Goal: Task Accomplishment & Management: Use online tool/utility

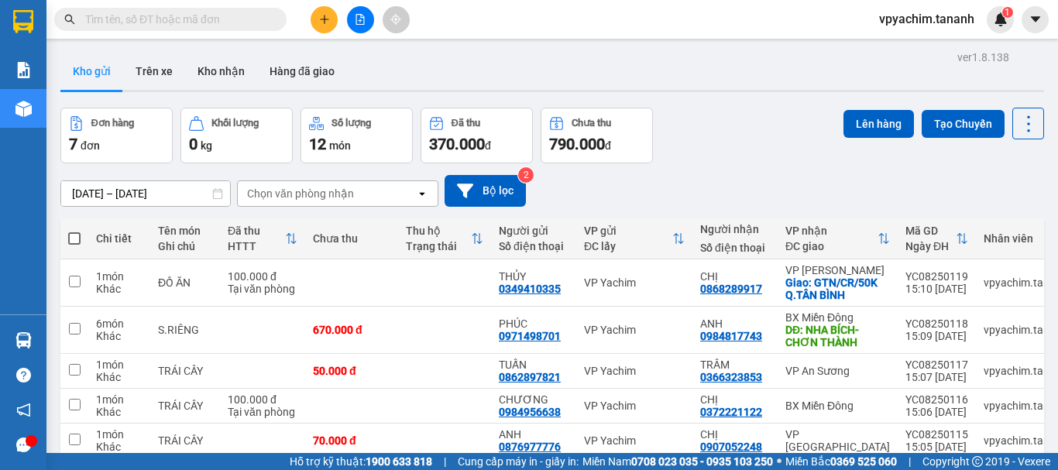
click at [335, 12] on button at bounding box center [324, 19] width 27 height 27
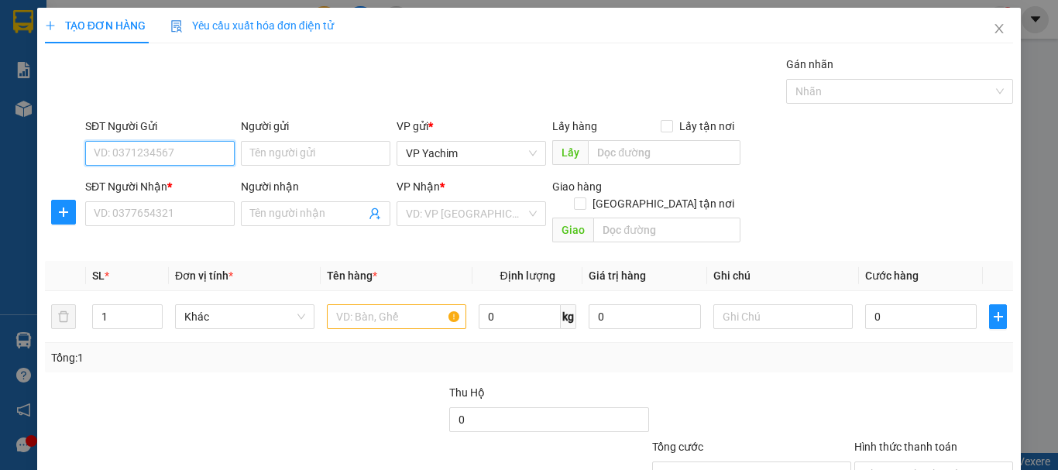
click at [168, 157] on input "SĐT Người Gửi" at bounding box center [159, 153] width 149 height 25
type input "0794570890"
click at [195, 191] on div "0794570890 - [PERSON_NAME]" at bounding box center [170, 184] width 153 height 17
type input "THANH"
type input "0967491444"
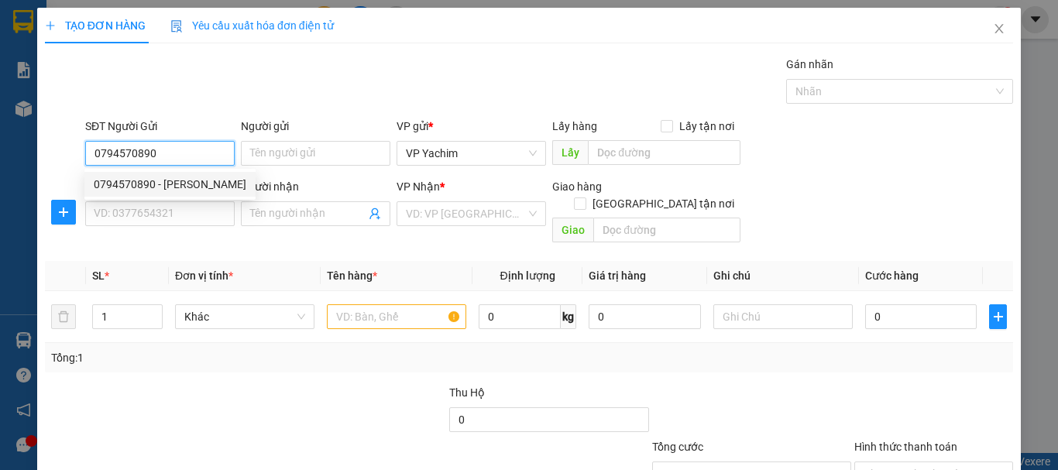
type input "MAI"
type input "100.000"
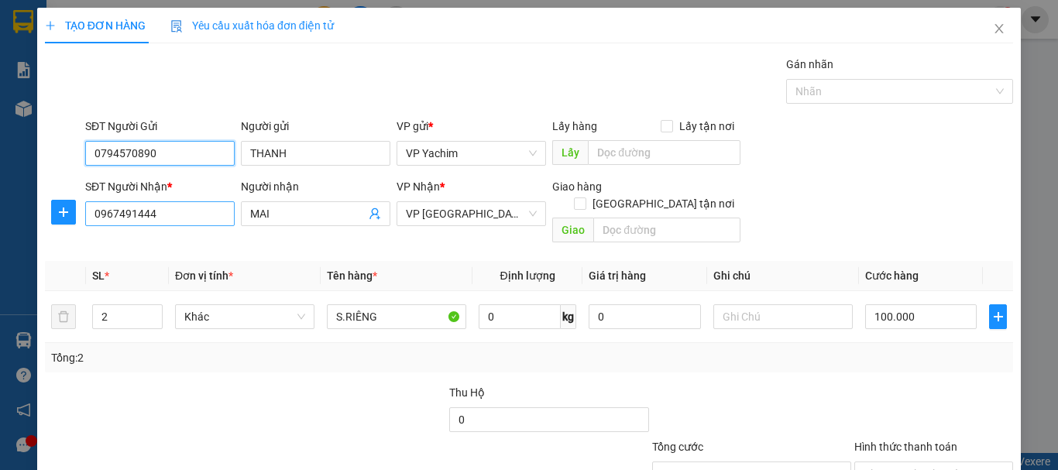
type input "0794570890"
click at [166, 213] on input "0967491444" at bounding box center [159, 213] width 149 height 25
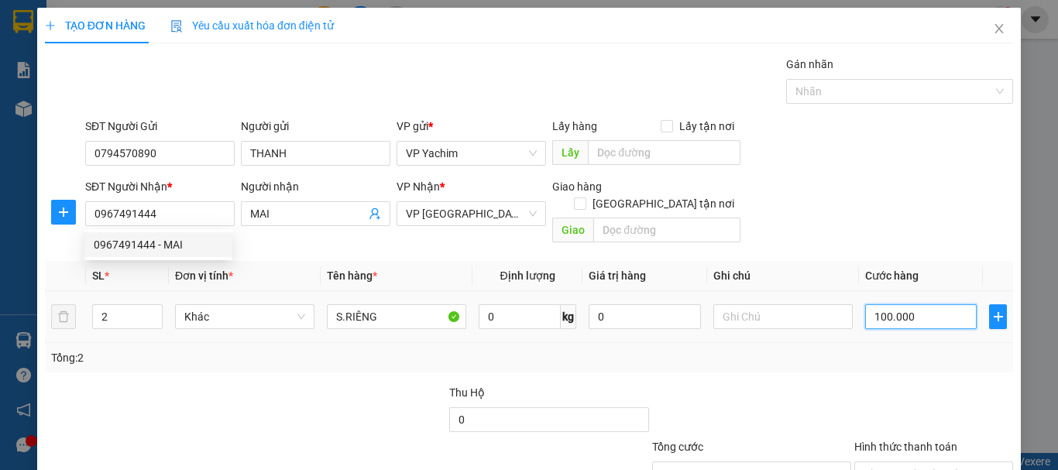
click at [867, 304] on input "100.000" at bounding box center [921, 316] width 112 height 25
click at [871, 304] on input "100.000" at bounding box center [921, 316] width 112 height 25
click at [872, 304] on input "100.000" at bounding box center [921, 316] width 112 height 25
click at [878, 304] on input "100.000" at bounding box center [921, 316] width 112 height 25
type input "10.000"
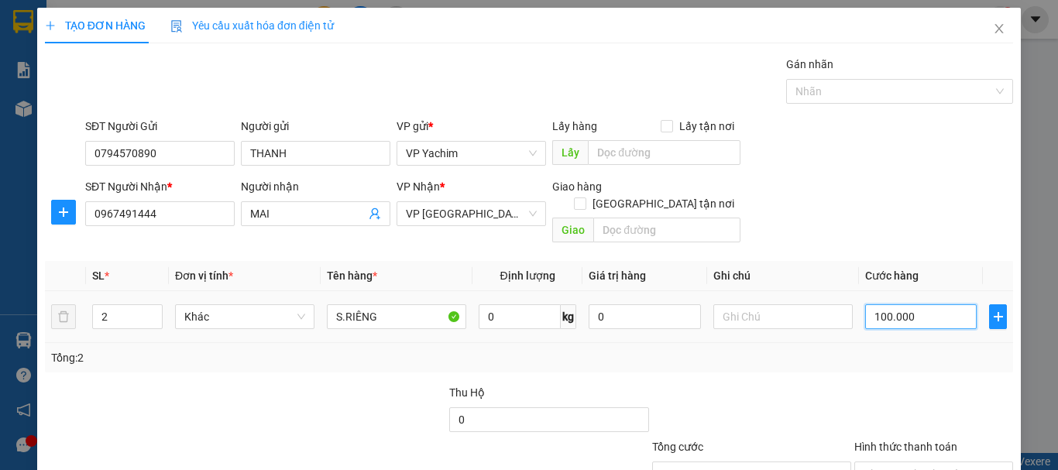
type input "10.000"
type input "0"
type input "0.000"
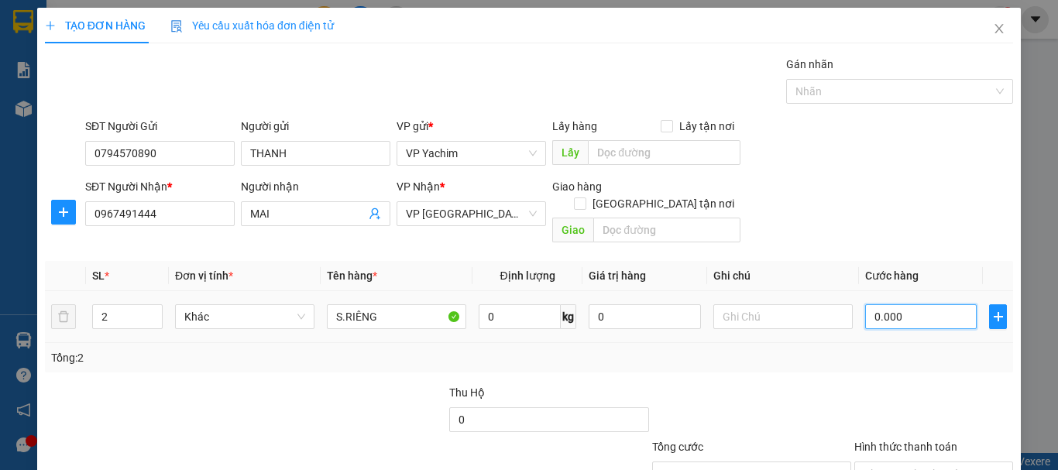
type input "90.000"
click at [908, 359] on div "Transit Pickup Surcharge Ids Transit Deliver Surcharge Ids Transit Deliver Surc…" at bounding box center [529, 308] width 968 height 504
type input "90.000"
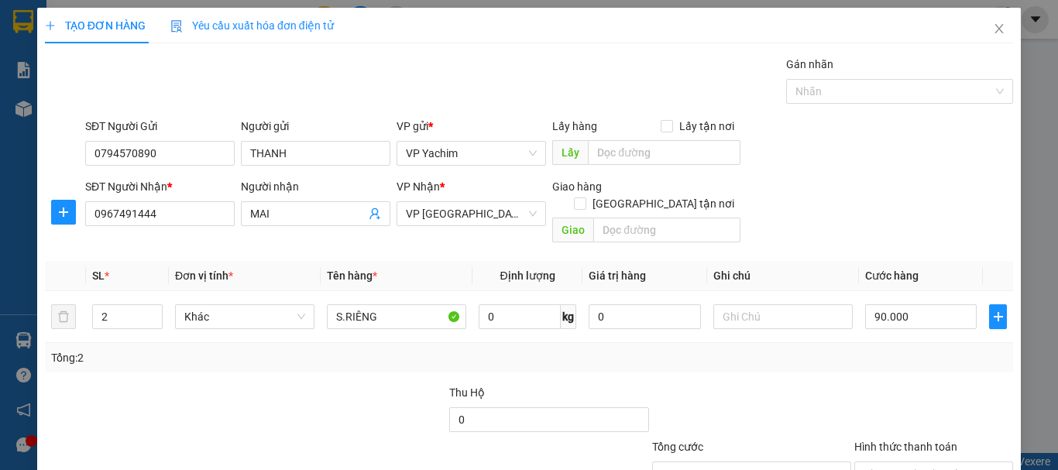
type input "90.000"
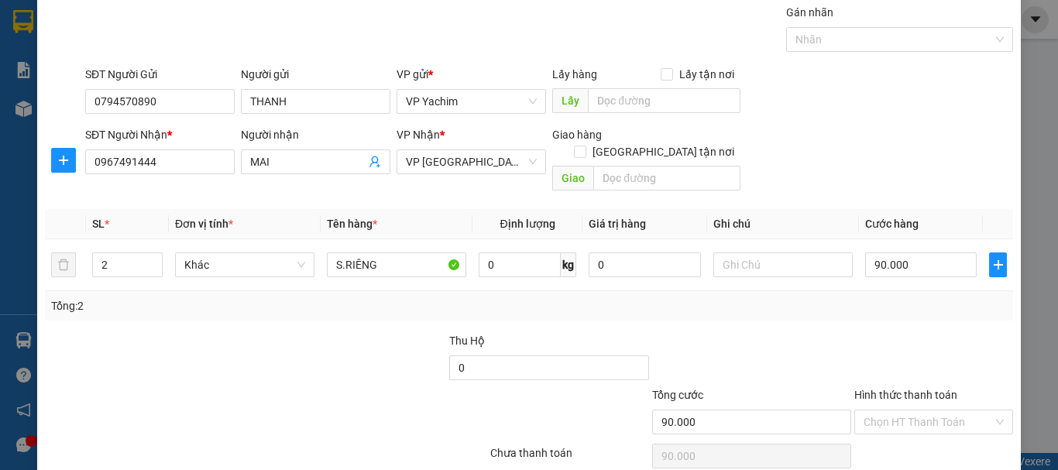
scroll to position [103, 0]
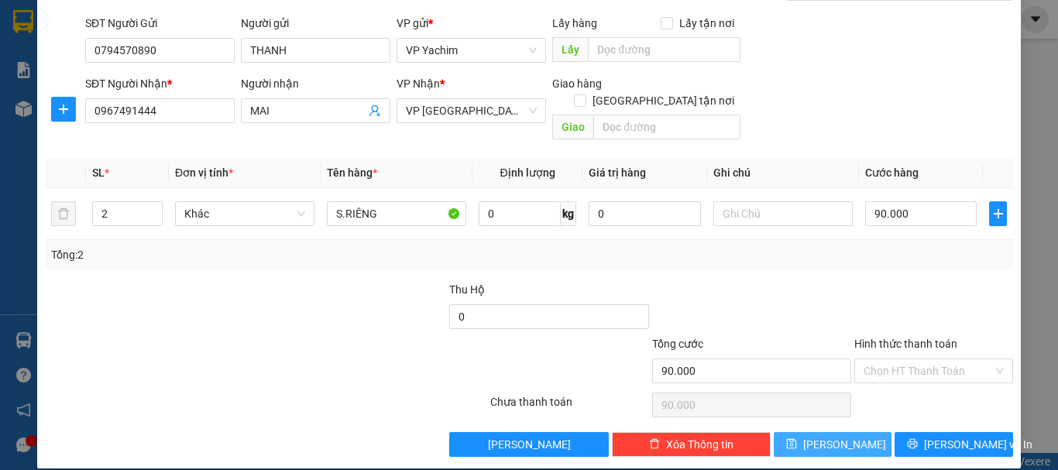
click at [796, 439] on icon "save" at bounding box center [791, 444] width 10 height 10
type input "0"
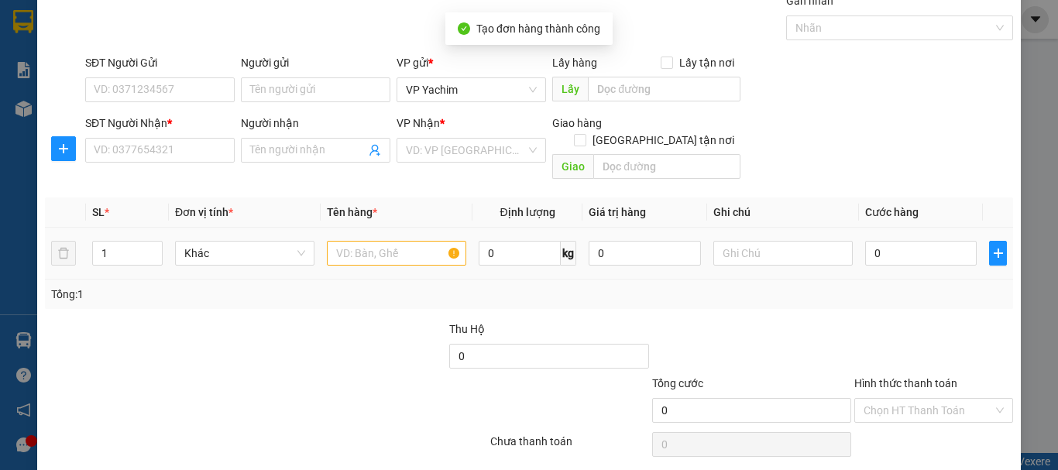
scroll to position [0, 0]
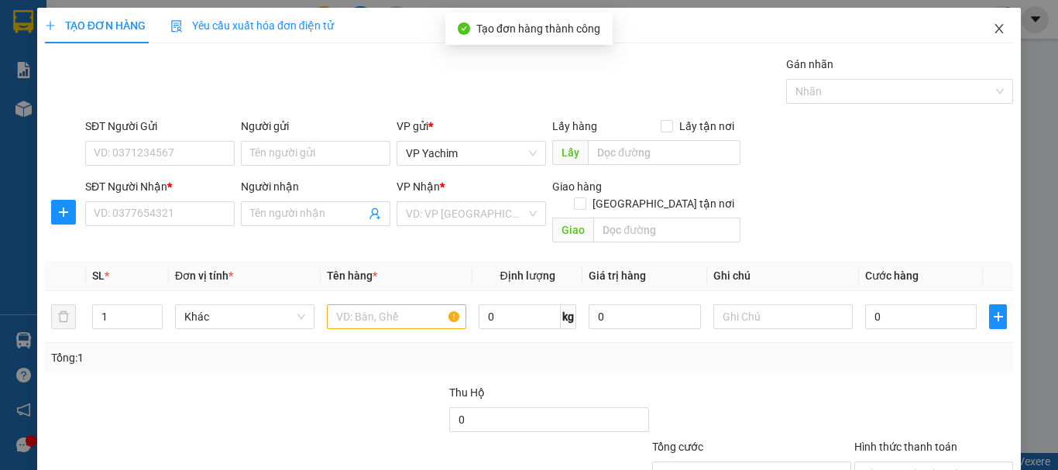
click at [993, 29] on icon "close" at bounding box center [999, 28] width 12 height 12
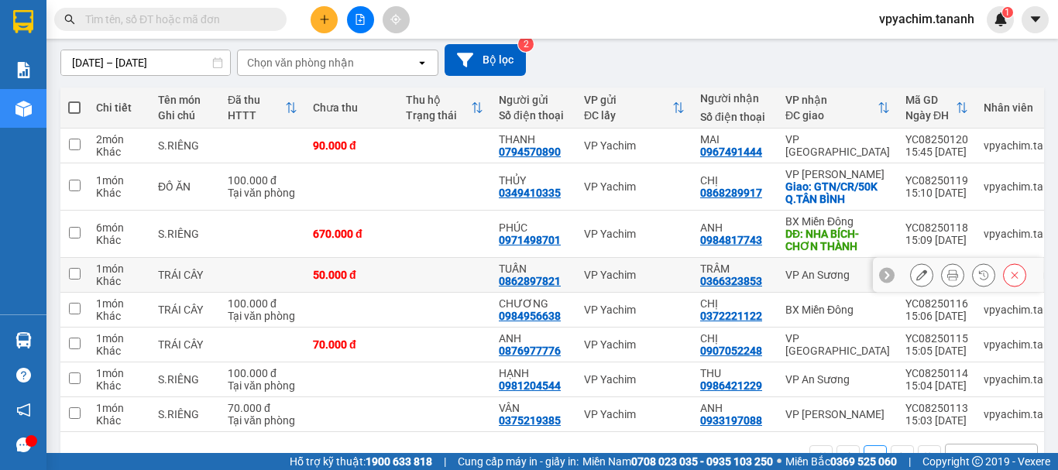
scroll to position [155, 0]
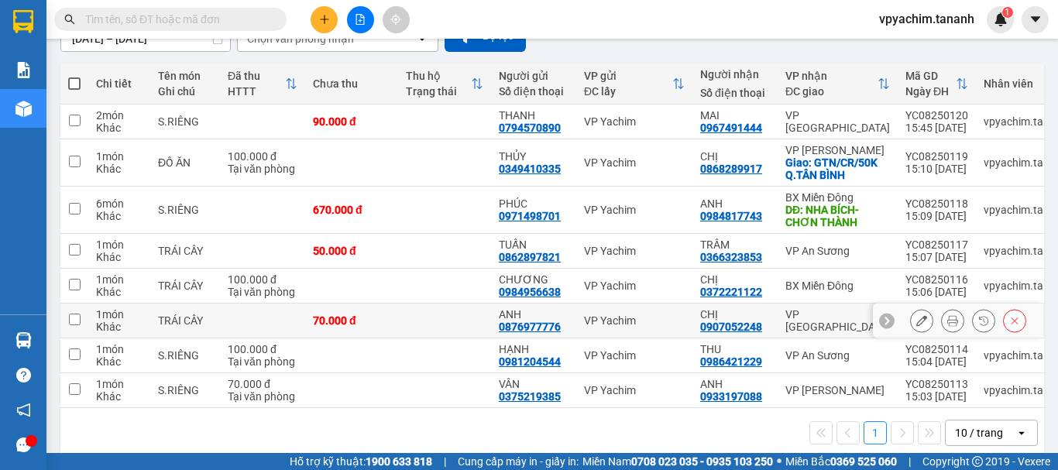
click at [74, 319] on input "checkbox" at bounding box center [75, 320] width 12 height 12
checkbox input "true"
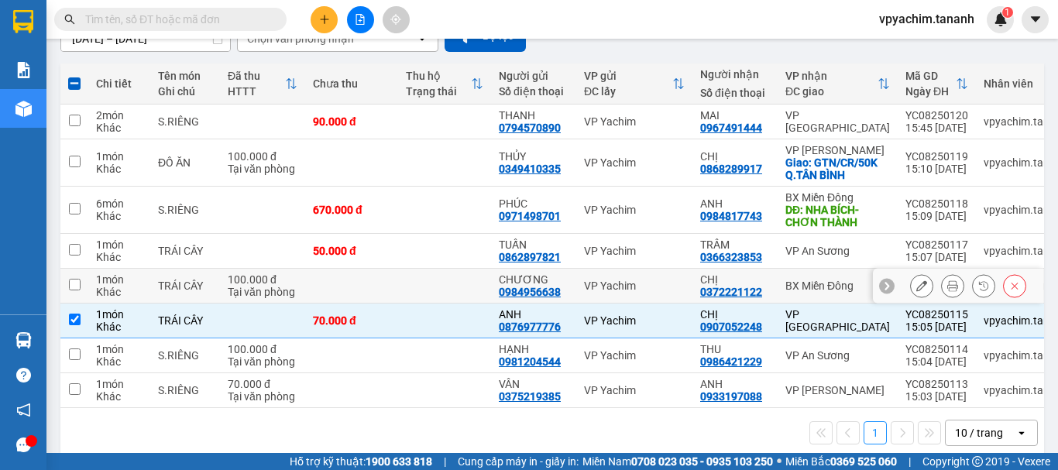
scroll to position [0, 0]
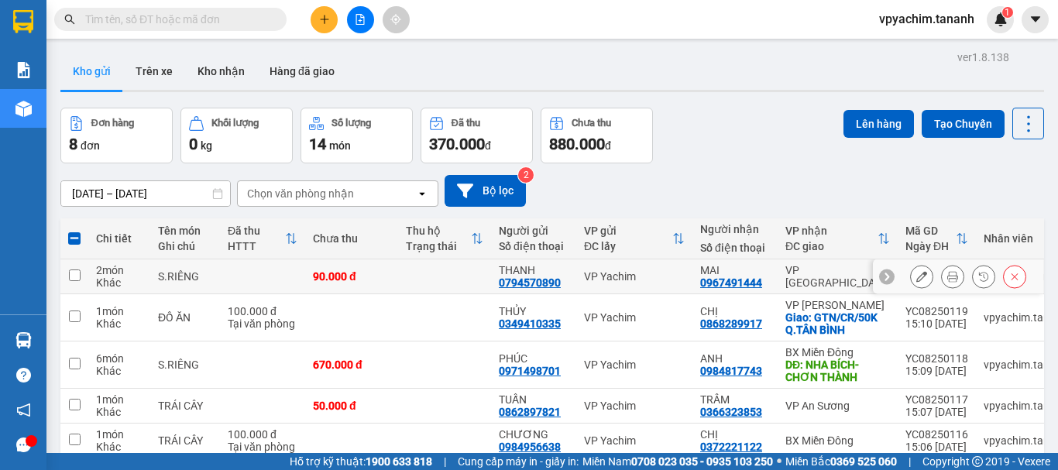
click at [70, 274] on input "checkbox" at bounding box center [75, 275] width 12 height 12
checkbox input "true"
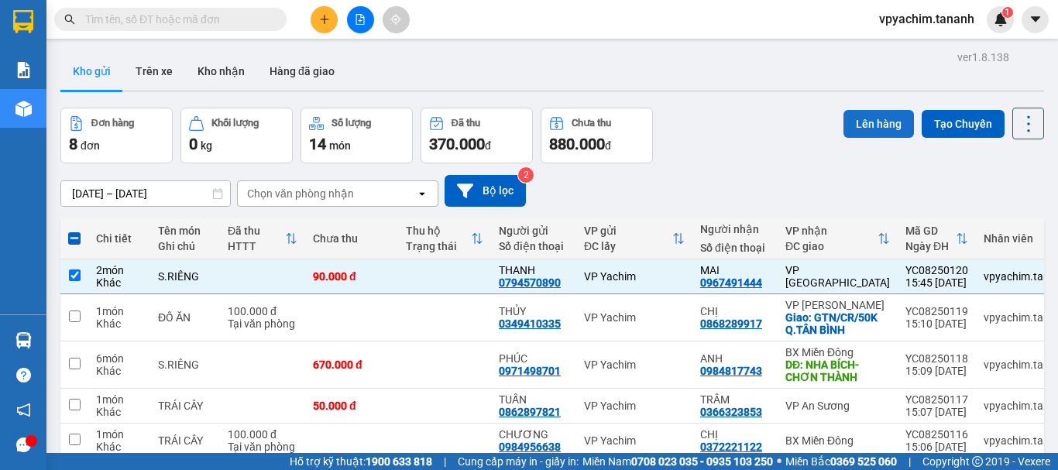
click at [856, 122] on button "Lên hàng" at bounding box center [878, 124] width 70 height 28
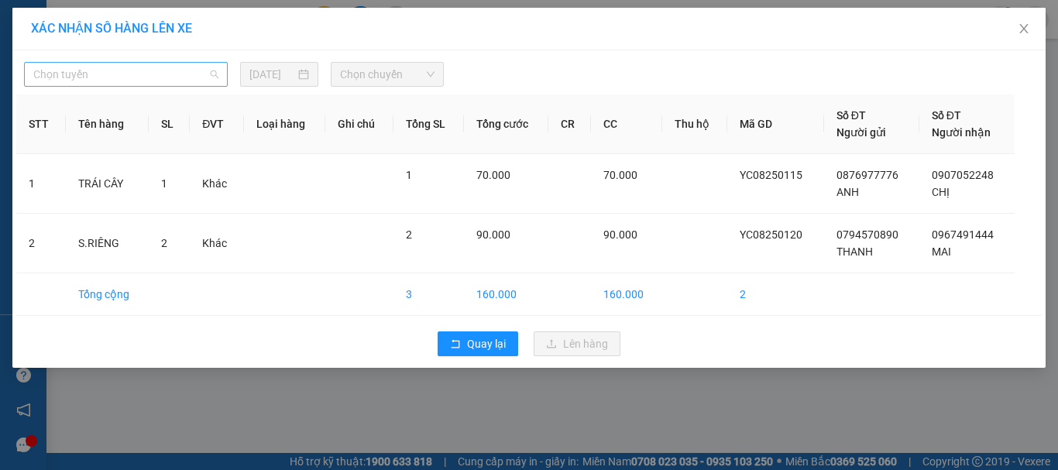
click at [171, 77] on span "Chọn tuyến" at bounding box center [125, 74] width 185 height 23
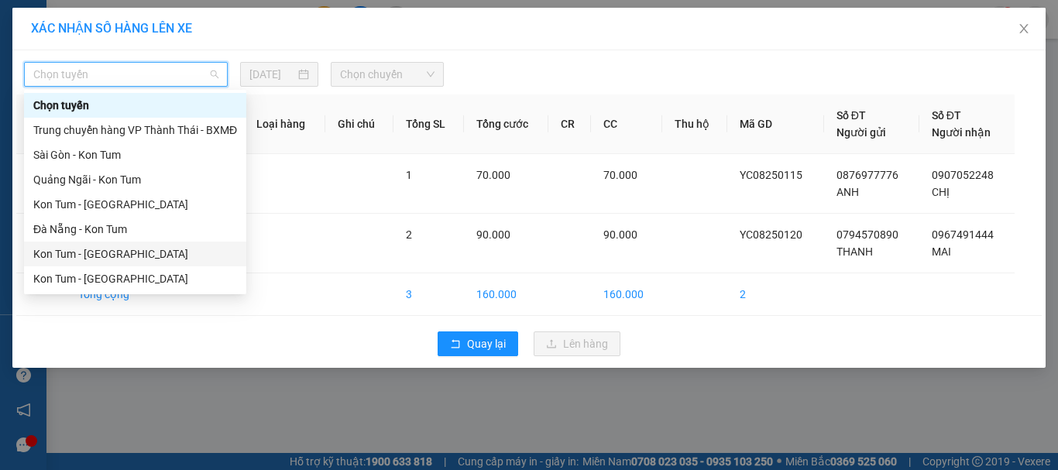
click at [88, 256] on div "Kon Tum - [GEOGRAPHIC_DATA]" at bounding box center [135, 253] width 204 height 17
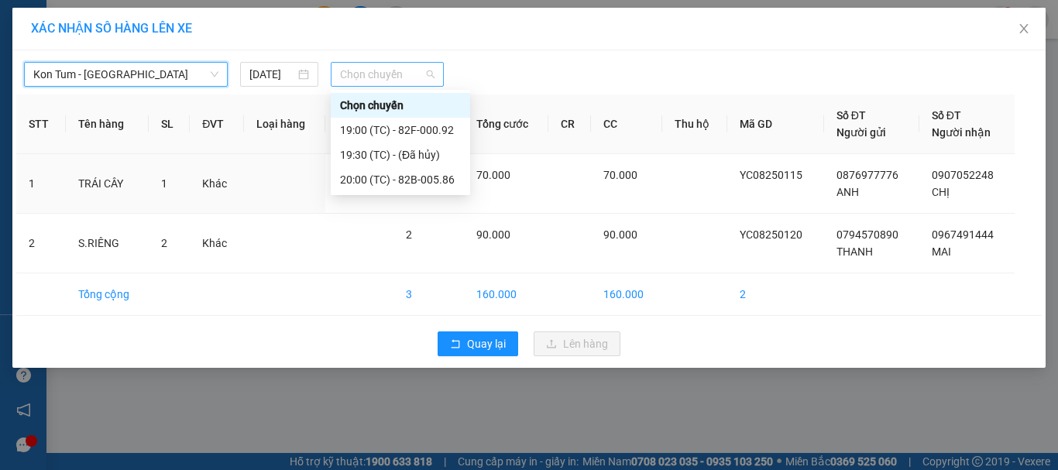
click at [409, 74] on span "Chọn chuyến" at bounding box center [387, 74] width 95 height 23
click at [407, 179] on div "20:00 (TC) - 82B-005.86" at bounding box center [400, 179] width 121 height 17
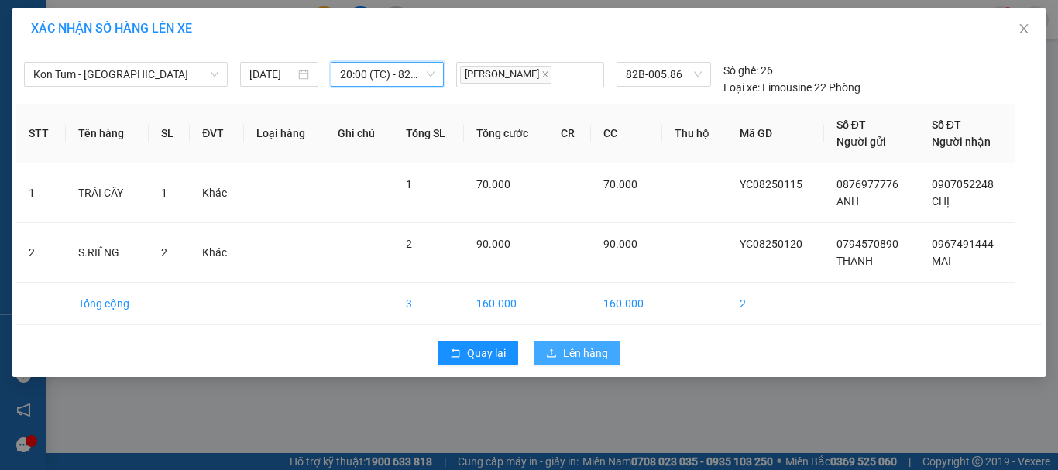
click at [570, 345] on span "Lên hàng" at bounding box center [585, 353] width 45 height 17
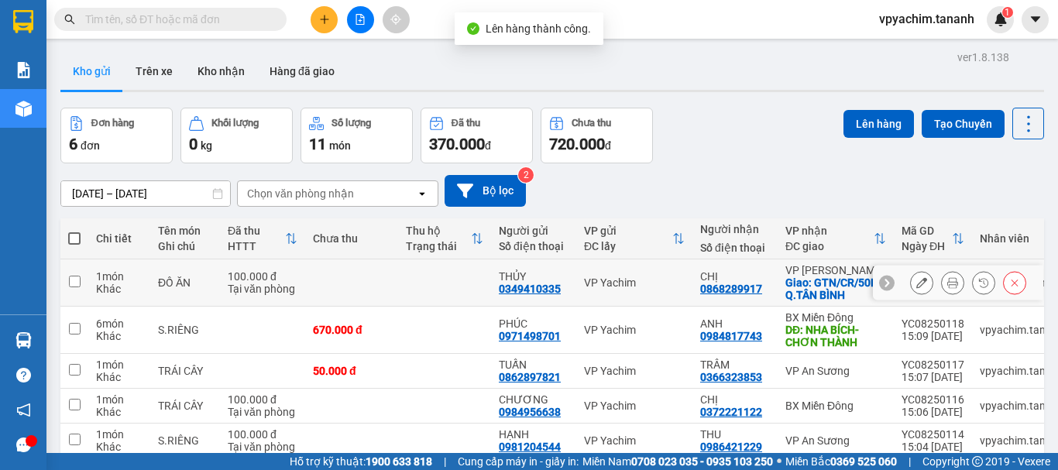
click at [79, 280] on input "checkbox" at bounding box center [75, 282] width 12 height 12
checkbox input "true"
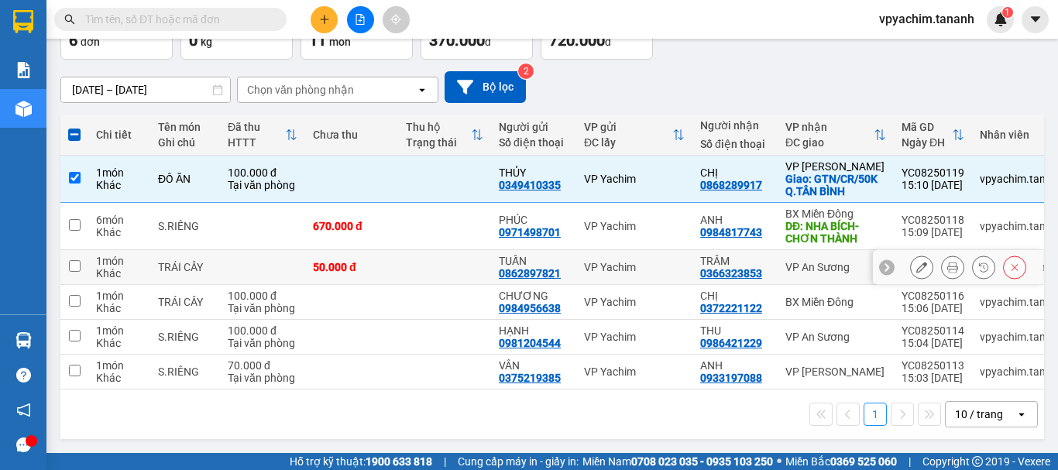
scroll to position [110, 0]
click at [80, 261] on input "checkbox" at bounding box center [75, 266] width 12 height 12
checkbox input "true"
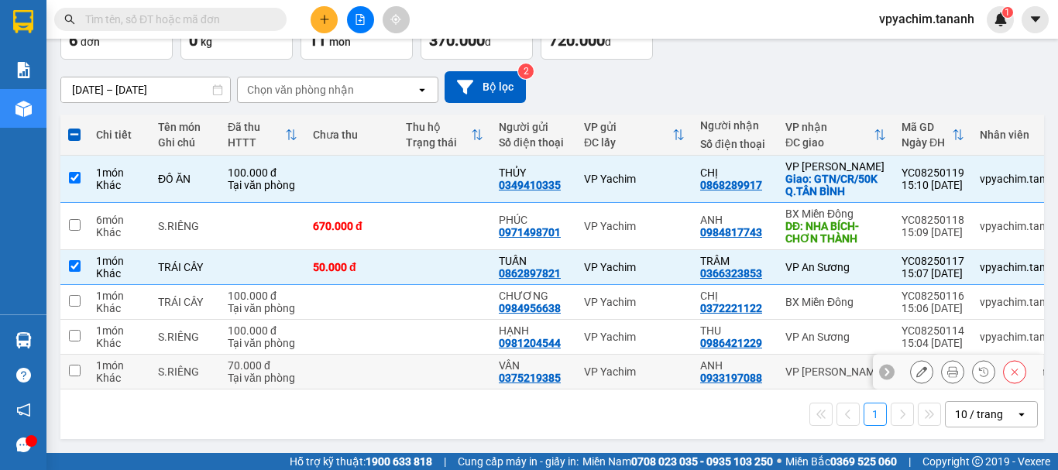
click at [67, 365] on td at bounding box center [74, 372] width 28 height 35
checkbox input "true"
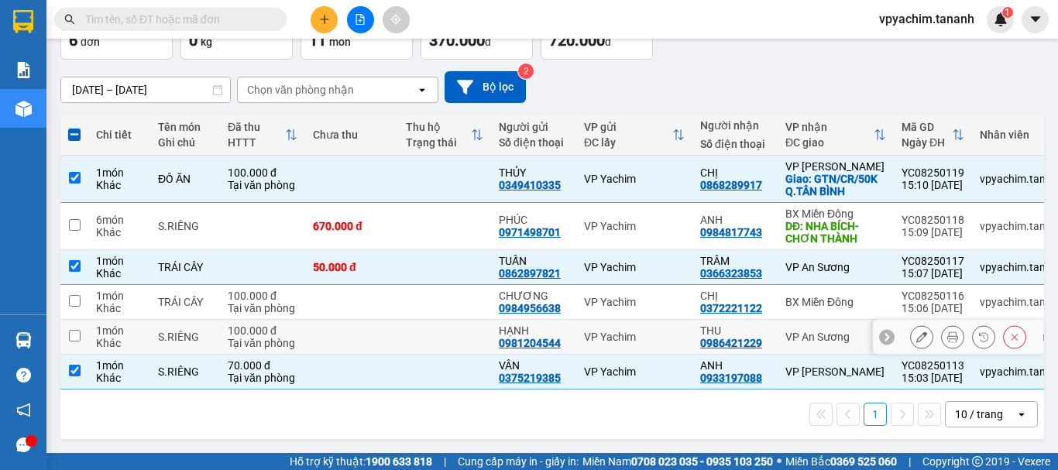
click at [79, 330] on input "checkbox" at bounding box center [75, 336] width 12 height 12
checkbox input "true"
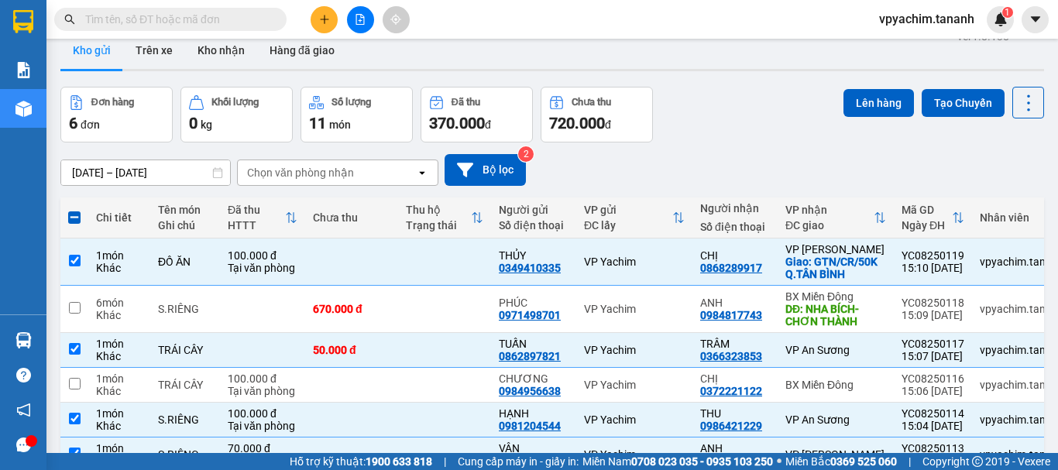
scroll to position [0, 0]
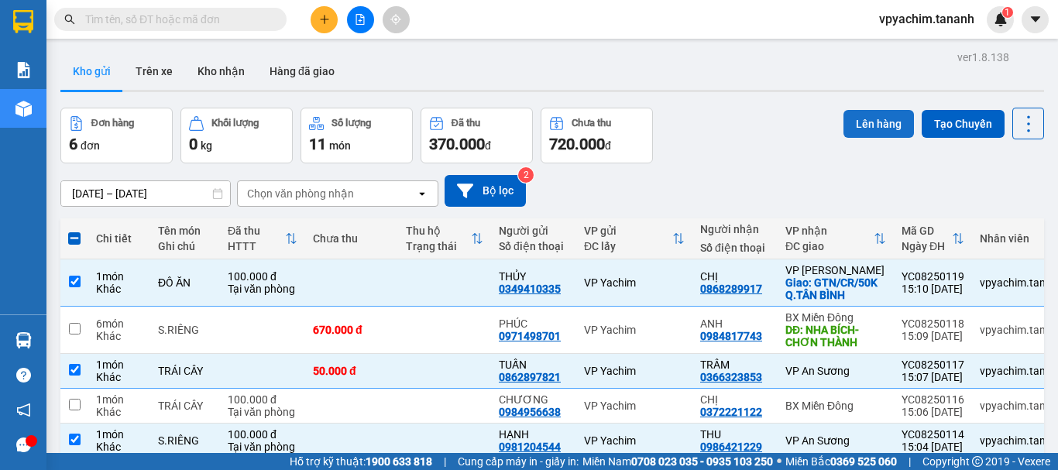
click at [857, 115] on button "Lên hàng" at bounding box center [878, 124] width 70 height 28
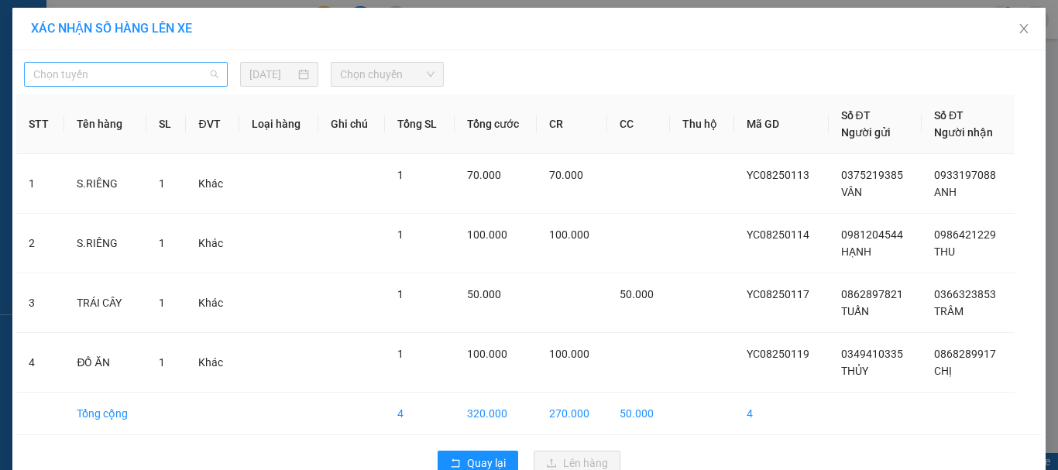
click at [148, 72] on span "Chọn tuyến" at bounding box center [125, 74] width 185 height 23
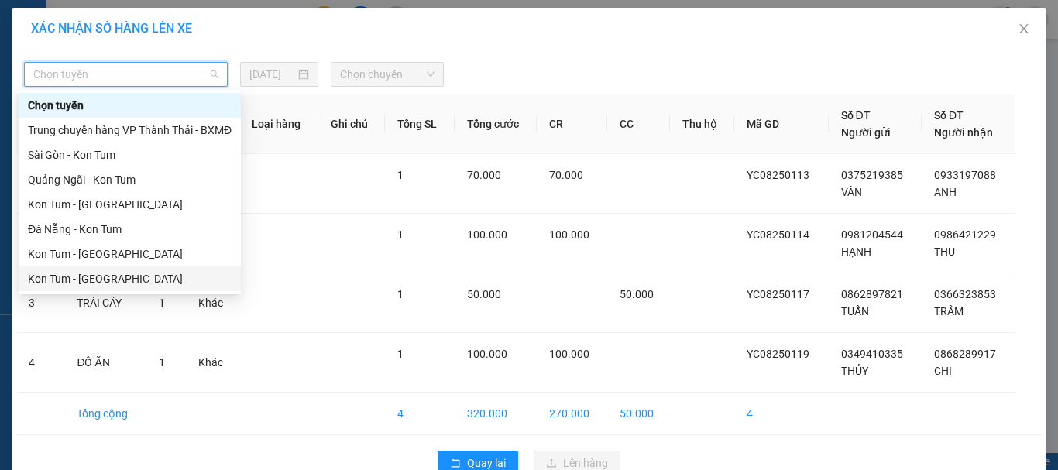
click at [99, 277] on div "Kon Tum - [GEOGRAPHIC_DATA]" at bounding box center [130, 278] width 204 height 17
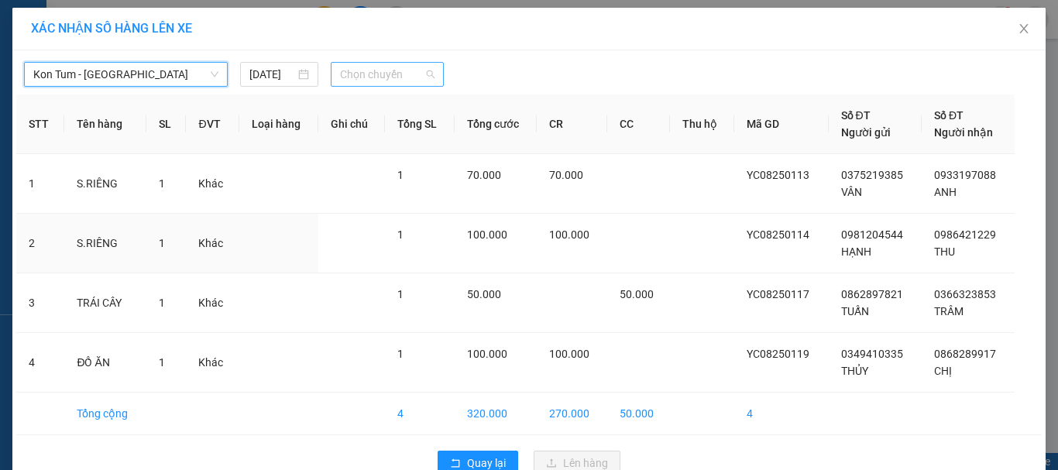
click at [368, 67] on span "Chọn chuyến" at bounding box center [387, 74] width 95 height 23
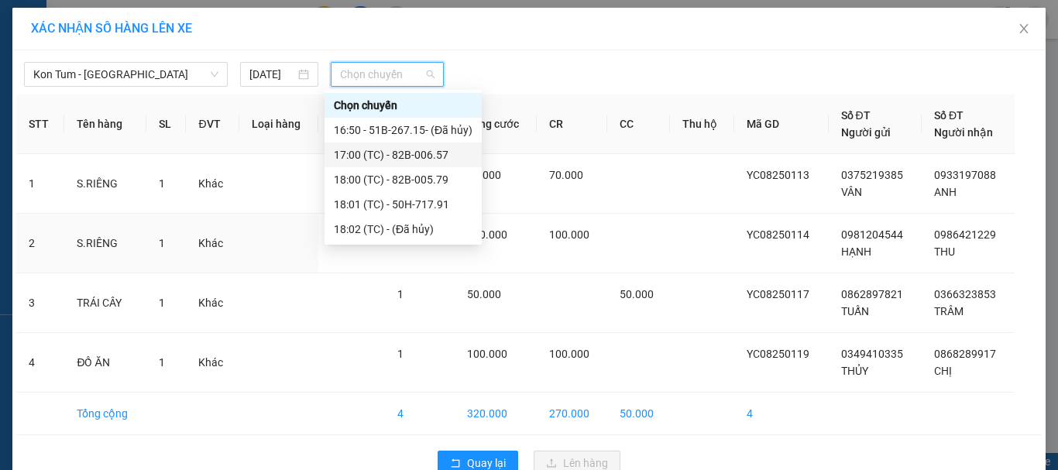
click at [427, 151] on div "17:00 (TC) - 82B-006.57" at bounding box center [403, 154] width 139 height 17
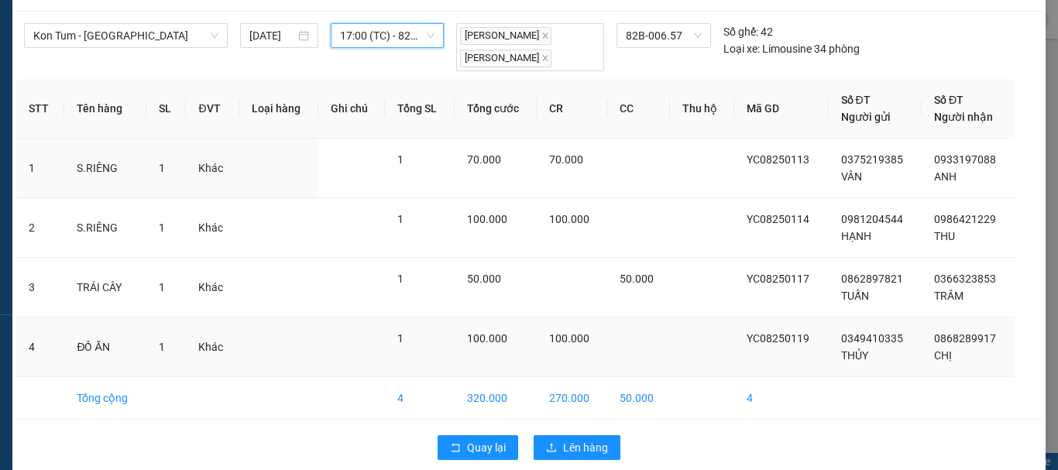
scroll to position [59, 0]
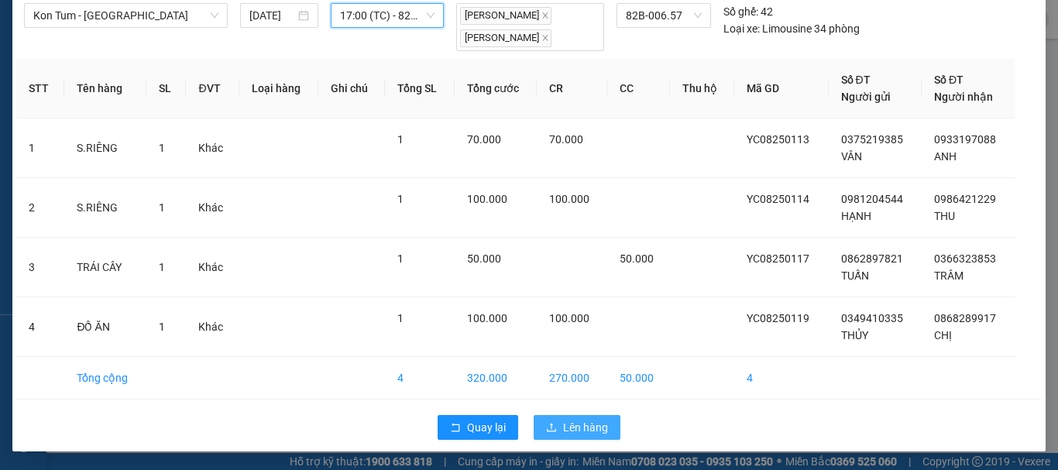
drag, startPoint x: 591, startPoint y: 424, endPoint x: 591, endPoint y: 415, distance: 8.5
click at [591, 423] on span "Lên hàng" at bounding box center [585, 427] width 45 height 17
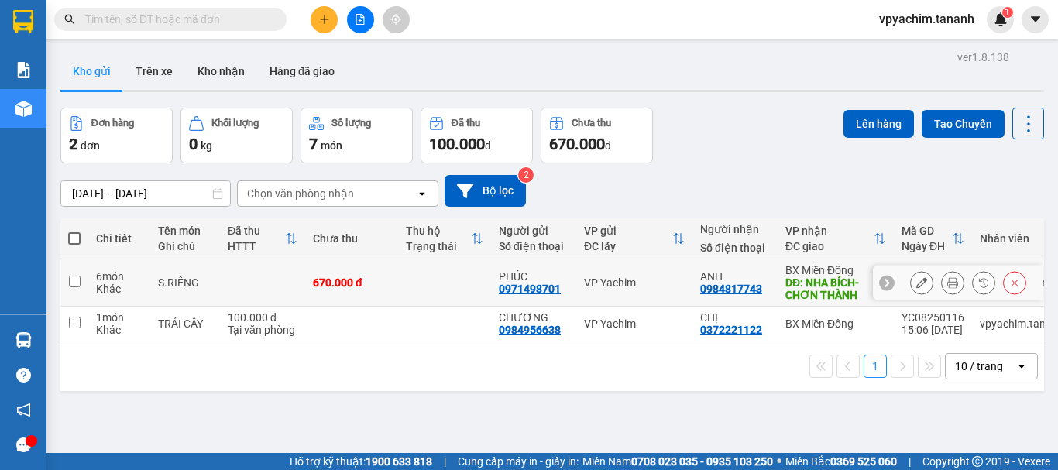
click at [70, 281] on input "checkbox" at bounding box center [75, 282] width 12 height 12
checkbox input "true"
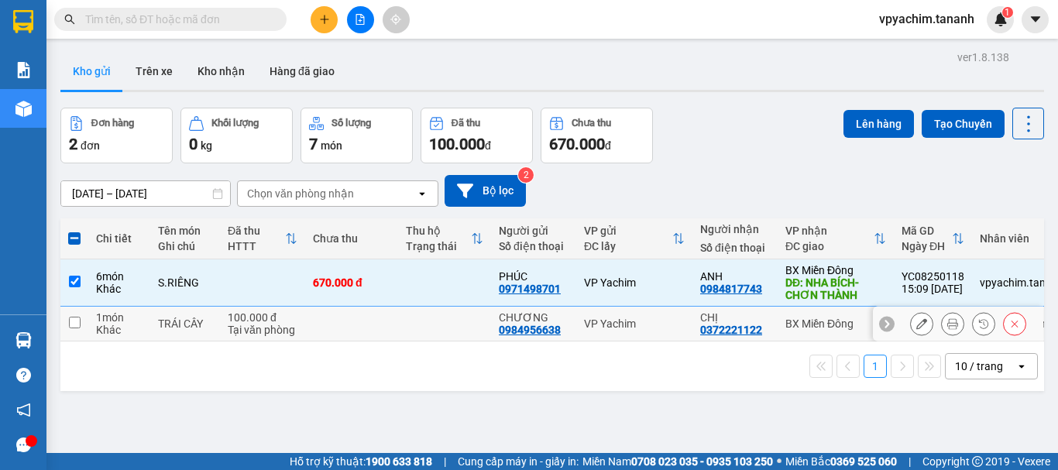
click at [75, 326] on input "checkbox" at bounding box center [75, 323] width 12 height 12
checkbox input "true"
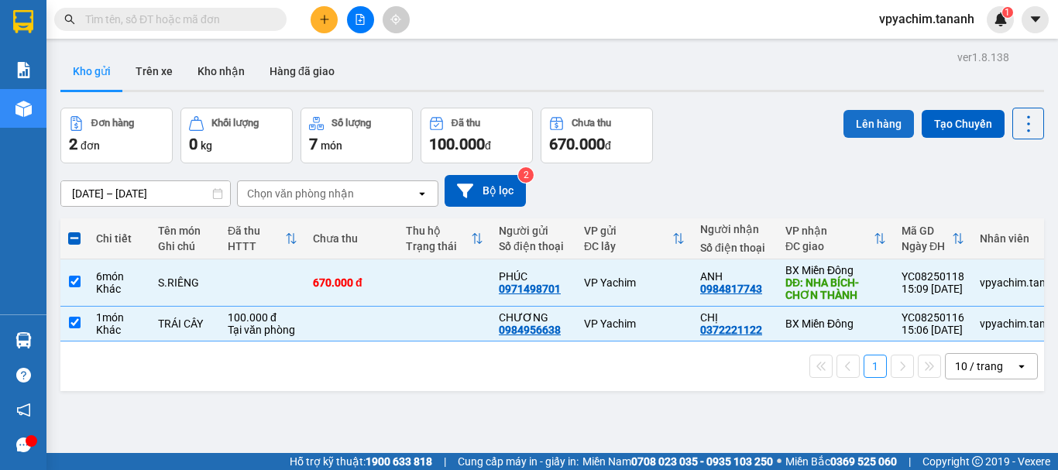
click at [889, 124] on button "Lên hàng" at bounding box center [878, 124] width 70 height 28
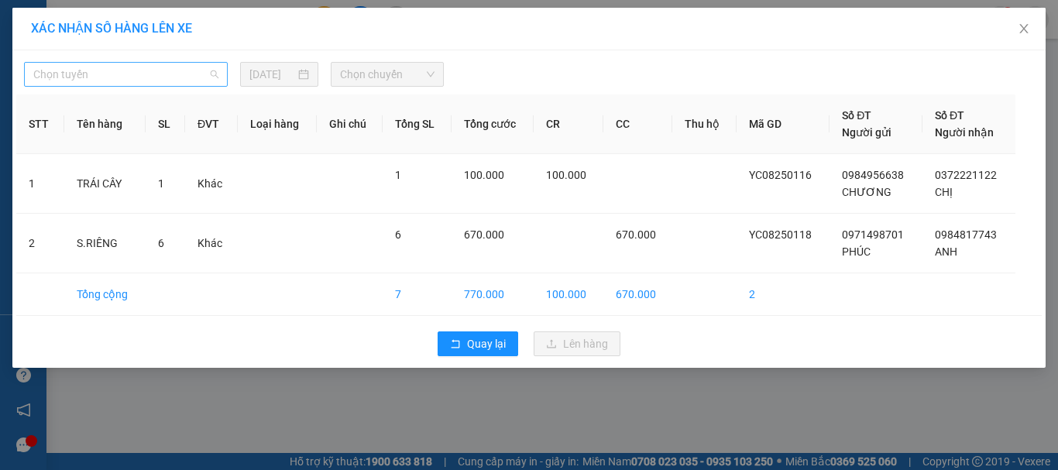
click at [187, 74] on span "Chọn tuyến" at bounding box center [125, 74] width 185 height 23
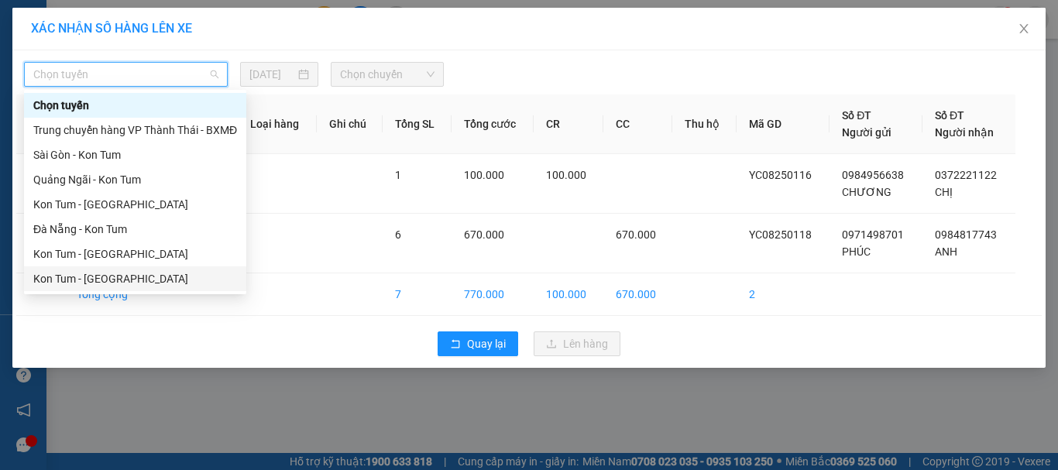
click at [137, 272] on div "Kon Tum - [GEOGRAPHIC_DATA]" at bounding box center [135, 278] width 204 height 17
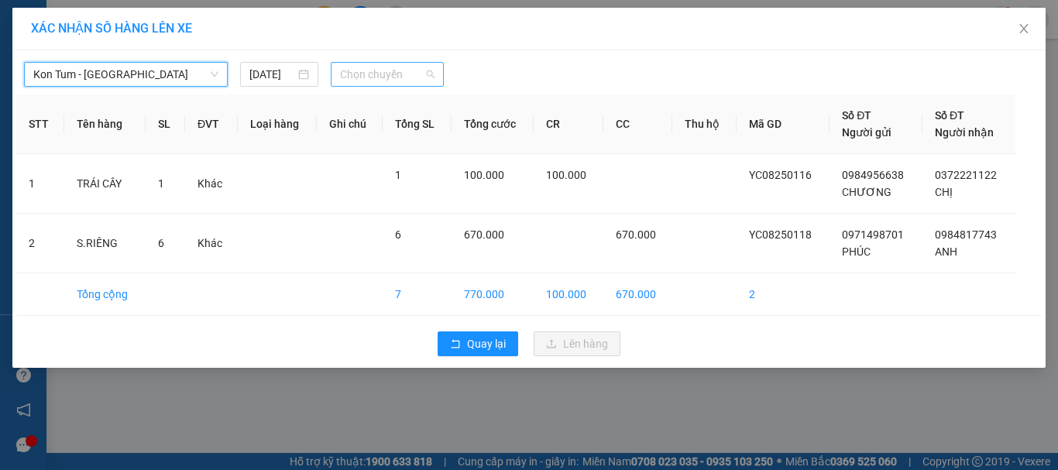
click at [356, 69] on span "Chọn chuyến" at bounding box center [387, 74] width 95 height 23
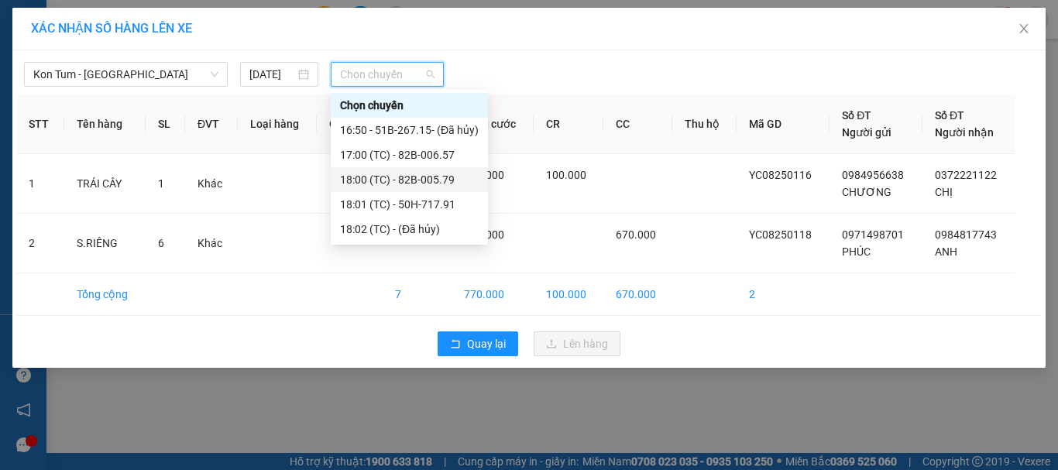
click at [390, 186] on div "18:00 (TC) - 82B-005.79" at bounding box center [409, 179] width 139 height 17
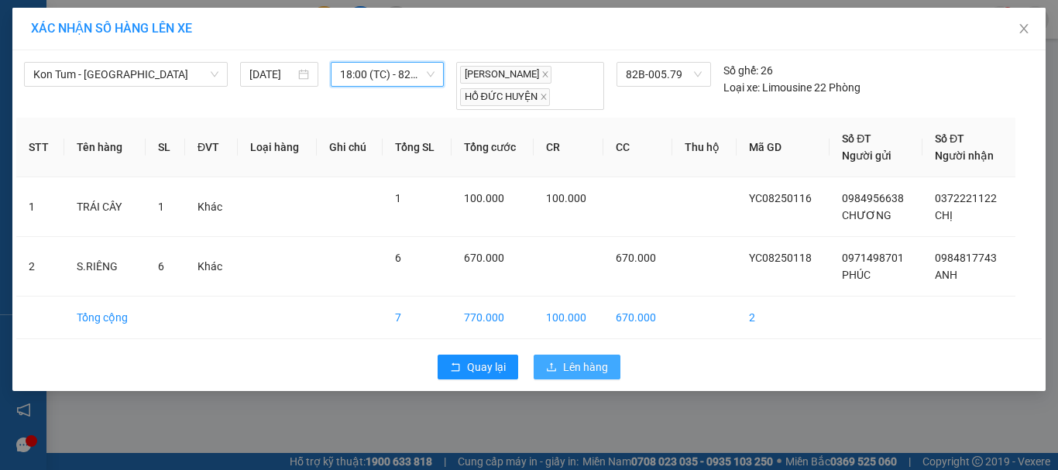
click at [589, 374] on span "Lên hàng" at bounding box center [585, 367] width 45 height 17
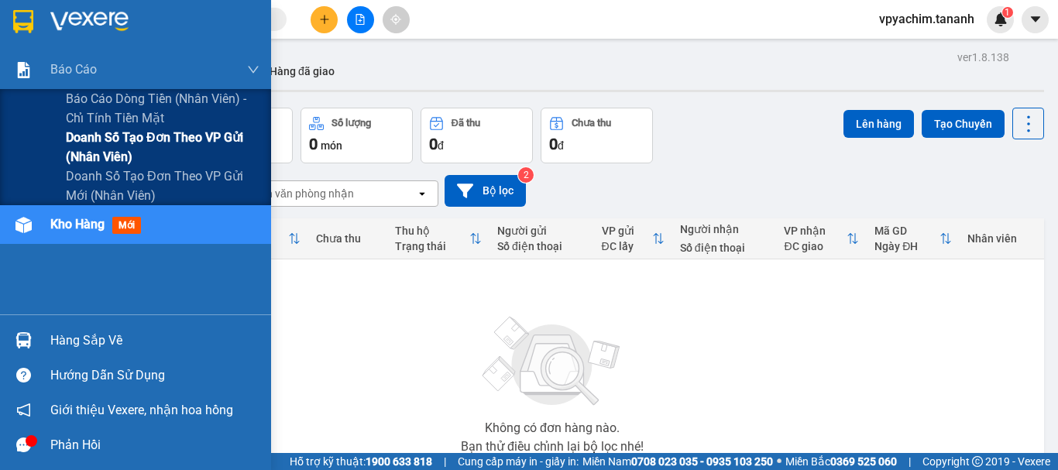
click at [105, 153] on span "Doanh số tạo đơn theo VP gửi (nhân viên)" at bounding box center [163, 147] width 194 height 39
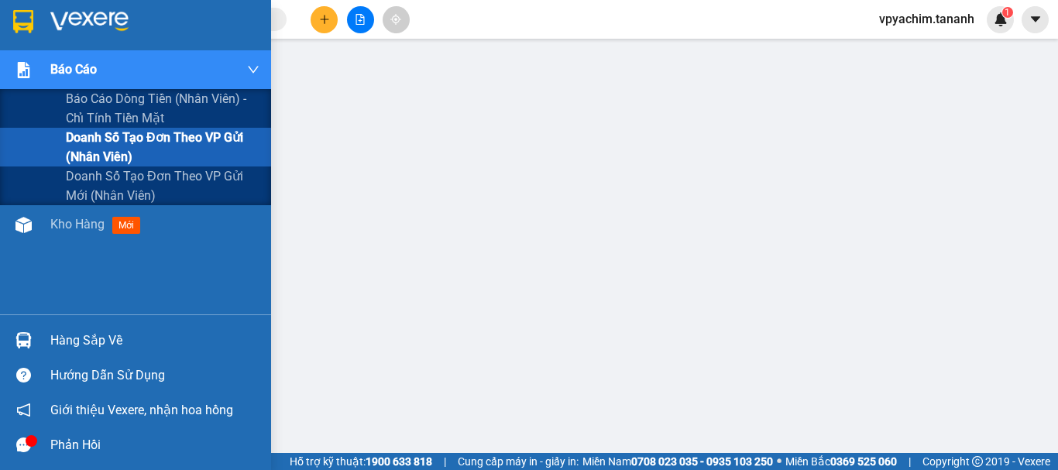
click at [130, 81] on div "Báo cáo" at bounding box center [154, 69] width 209 height 39
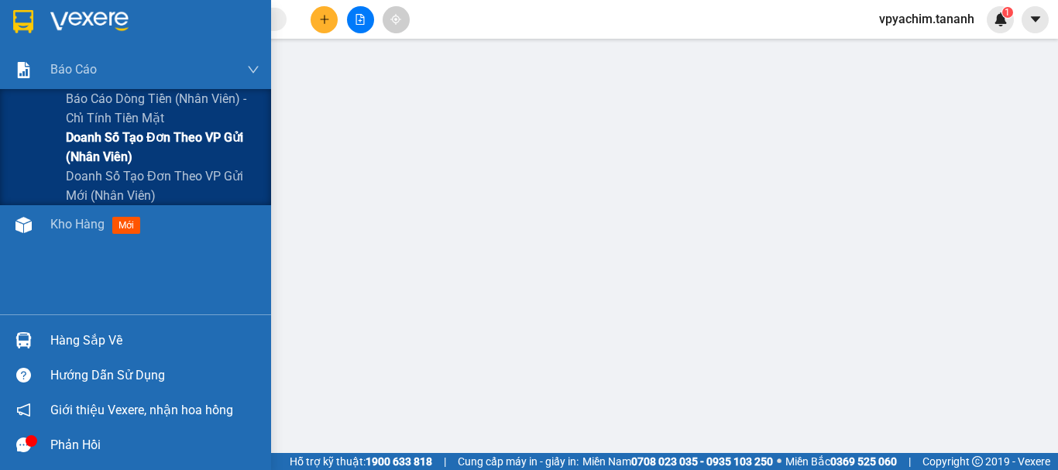
click at [123, 148] on span "Doanh số tạo đơn theo VP gửi (nhân viên)" at bounding box center [163, 147] width 194 height 39
